Goal: Information Seeking & Learning: Learn about a topic

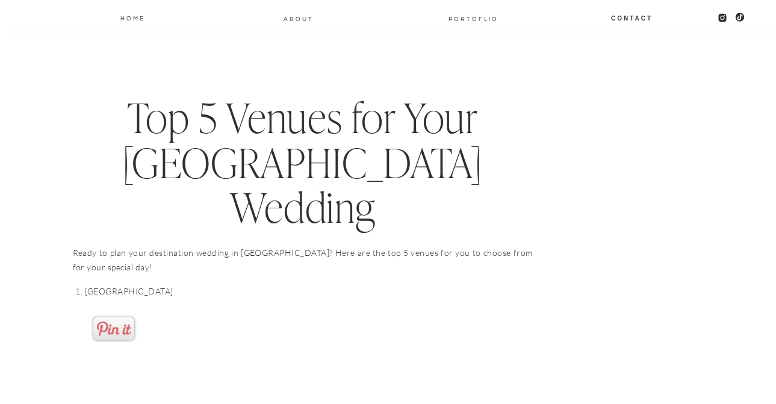
scroll to position [4788, 0]
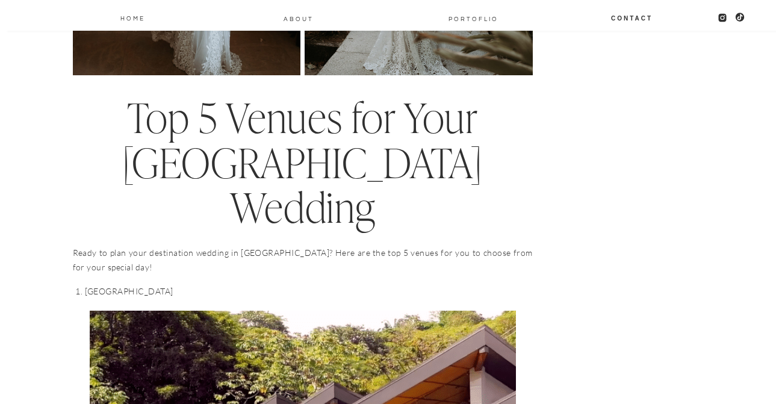
drag, startPoint x: 170, startPoint y: 129, endPoint x: 63, endPoint y: 128, distance: 107.8
drag, startPoint x: 75, startPoint y: 125, endPoint x: 204, endPoint y: 127, distance: 129.5
click at [204, 284] on li "Villa Punto de Vista" at bounding box center [309, 291] width 448 height 14
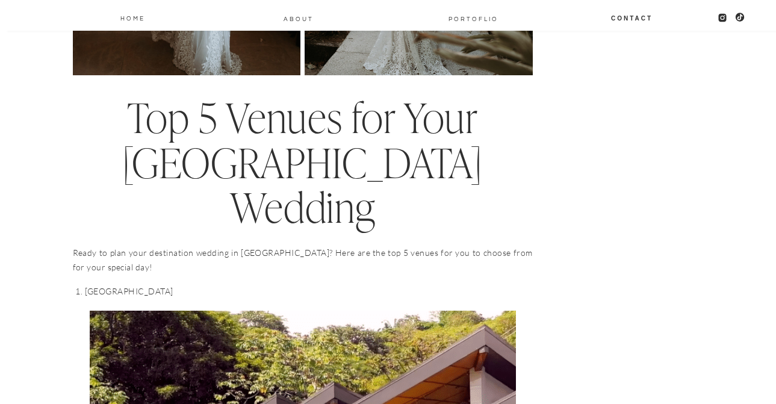
copy link "Villa Punto de Vista"
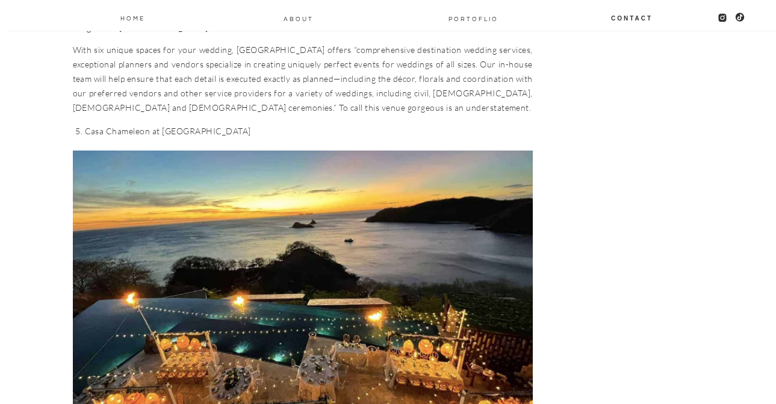
scroll to position [6813, 0]
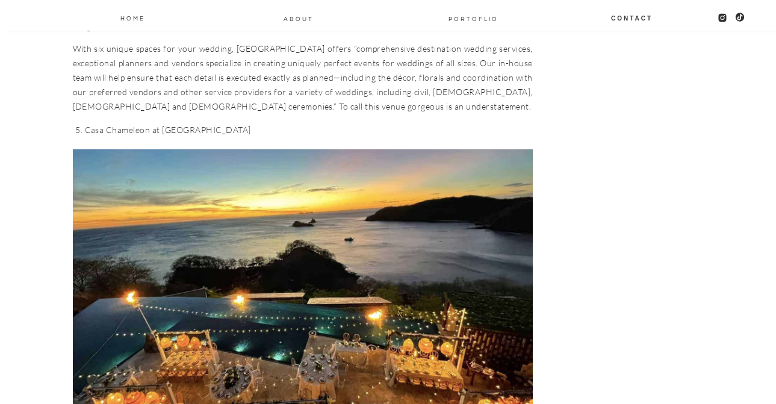
drag, startPoint x: 253, startPoint y: 268, endPoint x: 125, endPoint y: 267, distance: 127.7
drag, startPoint x: 121, startPoint y: 268, endPoint x: 189, endPoint y: 269, distance: 68.1
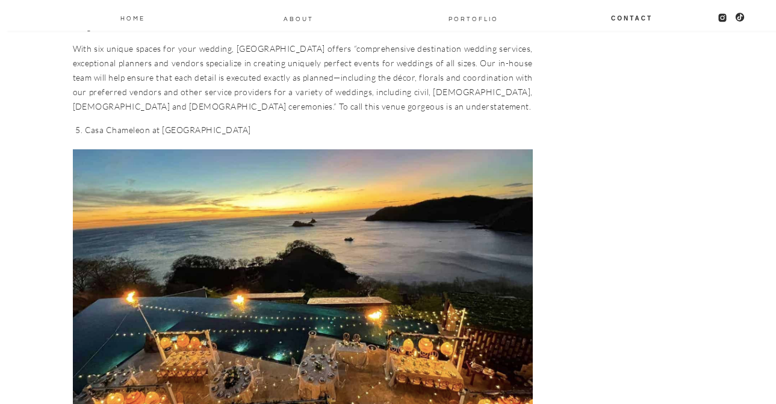
copy figcaption "Casa Chameleon’s"
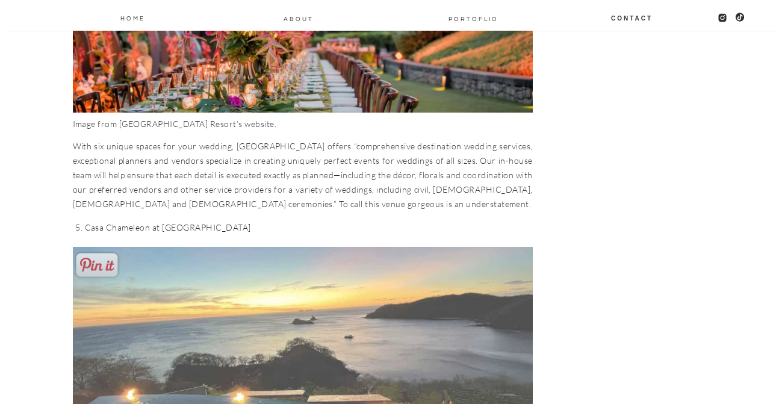
scroll to position [6716, 0]
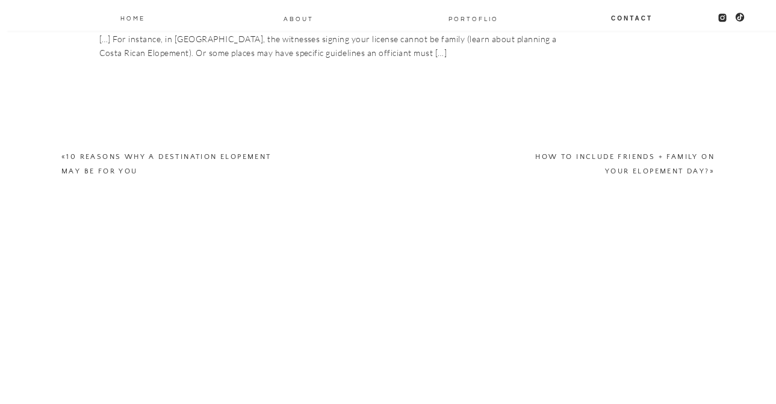
scroll to position [11866, 0]
click at [79, 167] on link "10 Reasons Why a Destination Elopement May Be for You" at bounding box center [166, 161] width 210 height 22
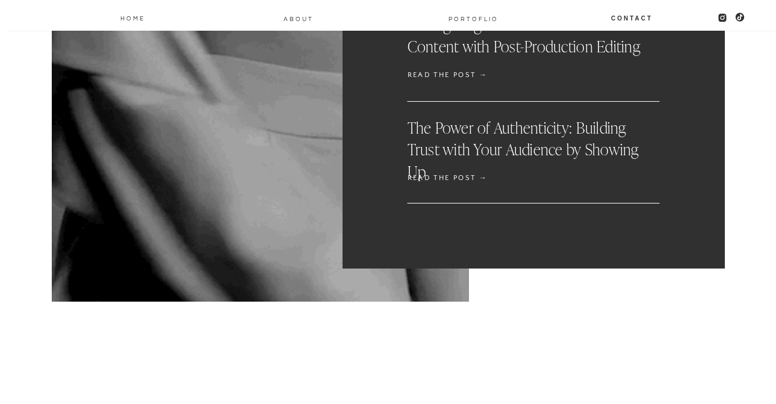
scroll to position [3896, 0]
